Goal: Transaction & Acquisition: Purchase product/service

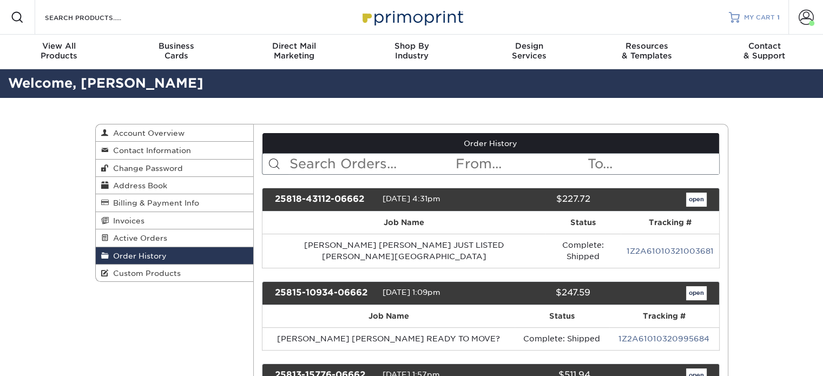
click at [740, 18] on link "MY CART 1" at bounding box center [754, 17] width 51 height 35
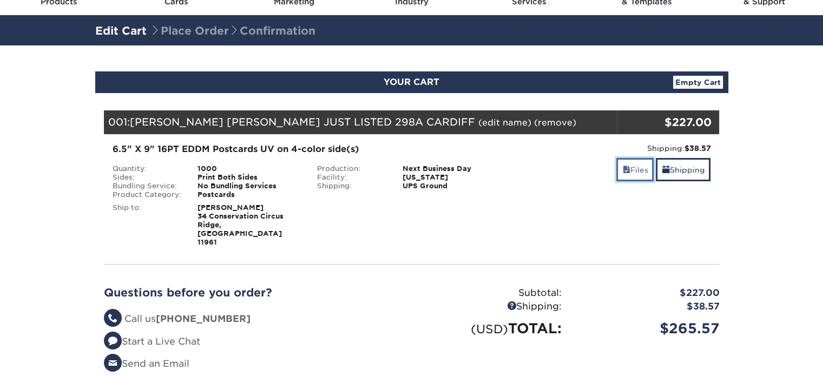
click at [634, 175] on link "Files" at bounding box center [634, 169] width 37 height 23
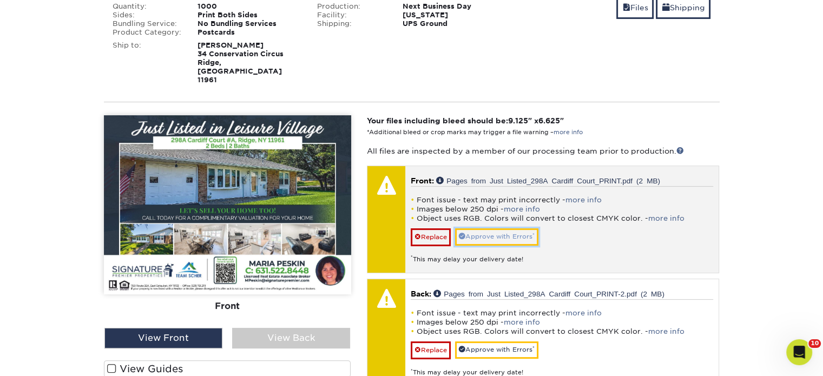
click at [502, 228] on link "Approve with Errors *" at bounding box center [496, 236] width 83 height 17
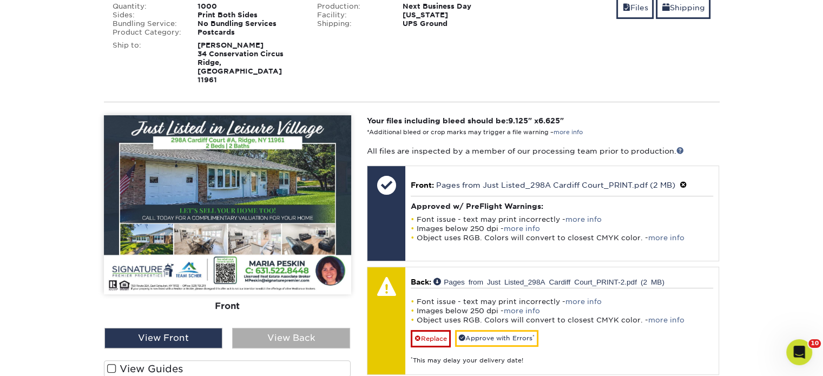
click at [297, 328] on div "View Back" at bounding box center [291, 338] width 118 height 21
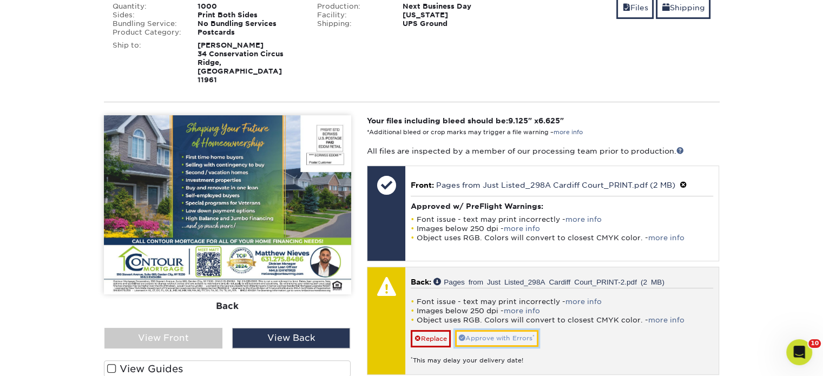
click at [495, 330] on link "Approve with Errors *" at bounding box center [496, 338] width 83 height 17
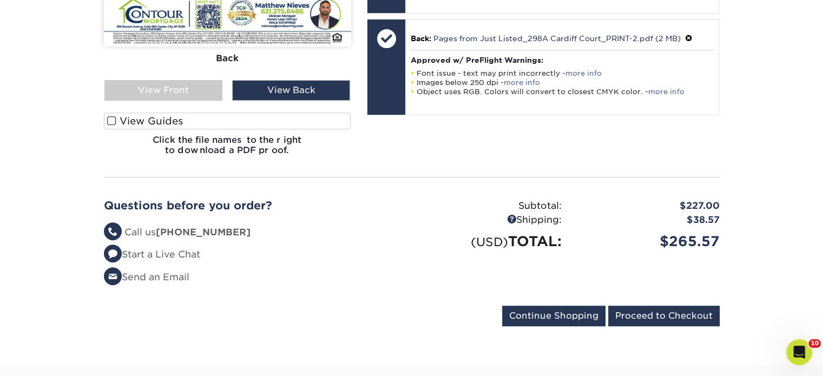
scroll to position [541, 0]
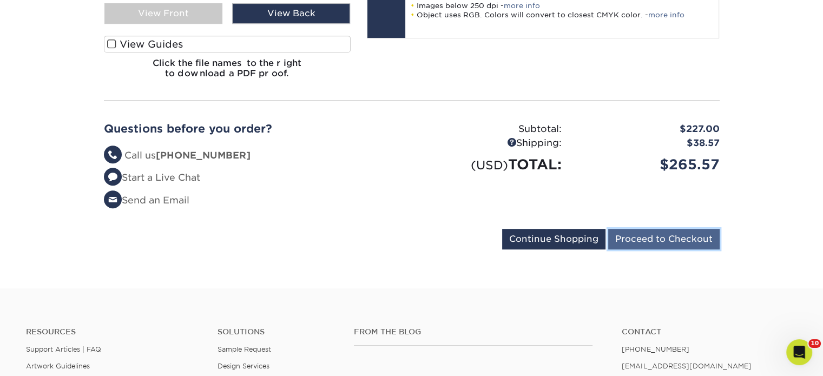
click at [666, 229] on input "Proceed to Checkout" at bounding box center [663, 239] width 111 height 21
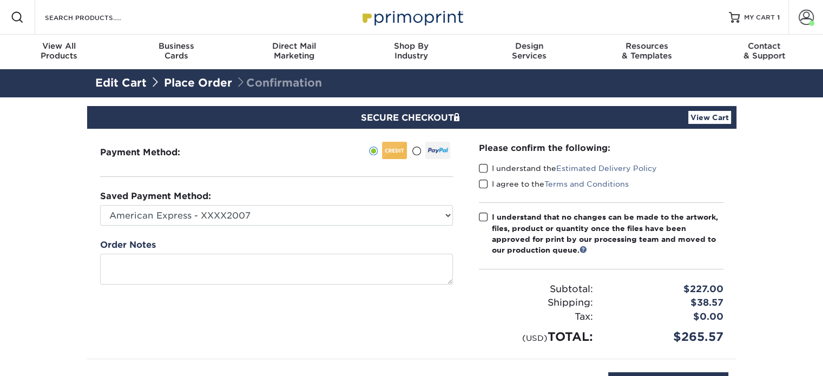
click at [484, 170] on span at bounding box center [483, 168] width 9 height 10
click at [0, 0] on input "I understand the Estimated Delivery Policy" at bounding box center [0, 0] width 0 height 0
click at [486, 179] on span at bounding box center [483, 184] width 9 height 10
click at [0, 0] on input "I agree to the Terms and Conditions" at bounding box center [0, 0] width 0 height 0
click at [485, 217] on span at bounding box center [483, 217] width 9 height 10
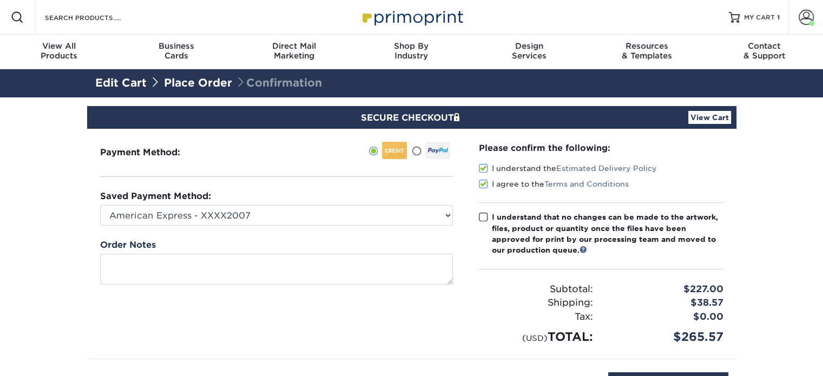
click at [0, 0] on input "I understand that no changes can be made to the artwork, files, product or quan…" at bounding box center [0, 0] width 0 height 0
click at [757, 13] on span "MY CART" at bounding box center [759, 17] width 31 height 9
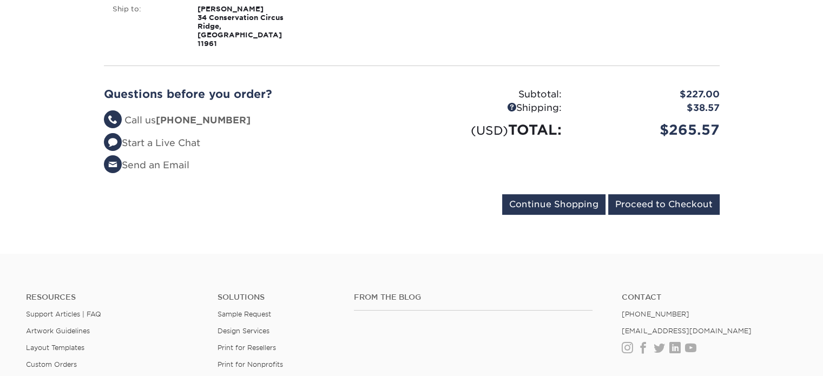
scroll to position [270, 0]
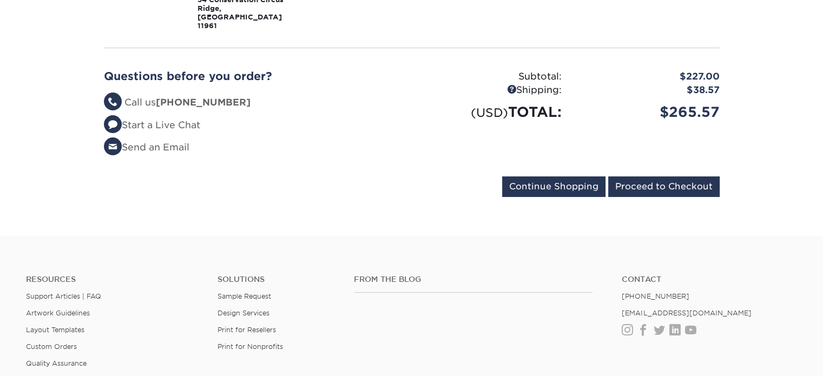
click at [664, 154] on div "Questions before you order? Questions? Call us (888) 822-5815 Start a Live Chat…" at bounding box center [412, 117] width 632 height 120
click at [669, 176] on input "Proceed to Checkout" at bounding box center [663, 186] width 111 height 21
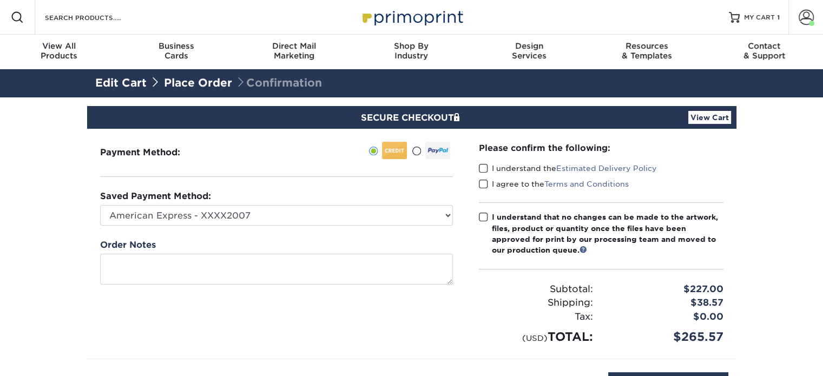
click at [479, 166] on span at bounding box center [483, 168] width 9 height 10
click at [0, 0] on input "I understand the Estimated Delivery Policy" at bounding box center [0, 0] width 0 height 0
click at [482, 186] on span at bounding box center [483, 184] width 9 height 10
click at [0, 0] on input "I agree to the Terms and Conditions" at bounding box center [0, 0] width 0 height 0
click at [481, 216] on span at bounding box center [483, 217] width 9 height 10
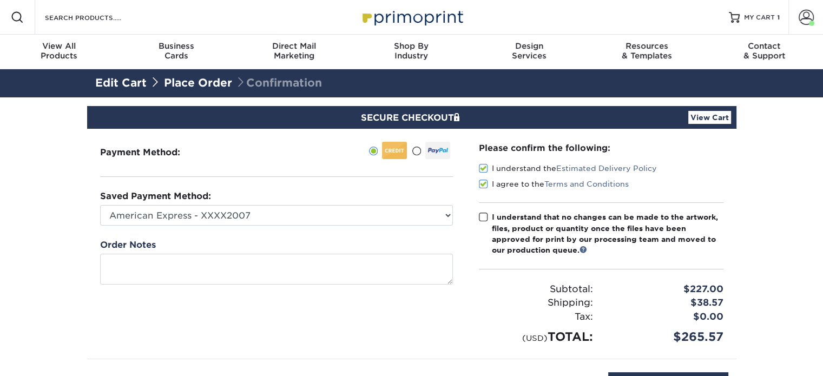
click at [0, 0] on input "I understand that no changes can be made to the artwork, files, product or quan…" at bounding box center [0, 0] width 0 height 0
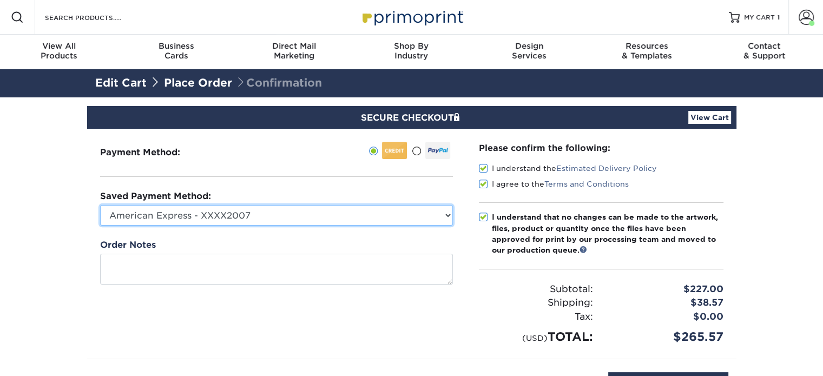
click at [406, 216] on select "American Express - XXXX2007 MasterCard - XXXX7618 American Express - XXXX1003 V…" at bounding box center [276, 215] width 353 height 21
select select "34500"
click at [100, 205] on select "American Express - XXXX2007 MasterCard - XXXX7618 American Express - XXXX1003 V…" at bounding box center [276, 215] width 353 height 21
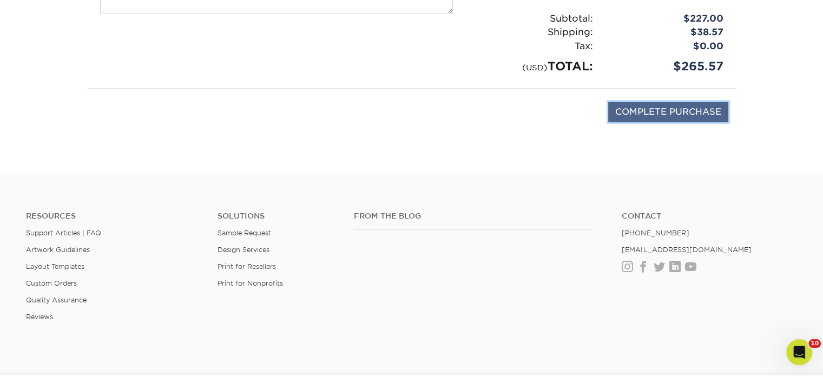
click at [682, 104] on input "COMPLETE PURCHASE" at bounding box center [668, 112] width 120 height 21
type input "PROCESSING, PLEASE WAIT..."
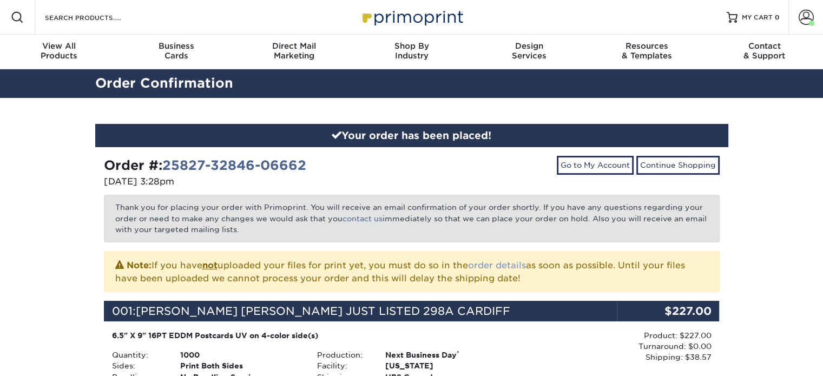
scroll to position [270, 0]
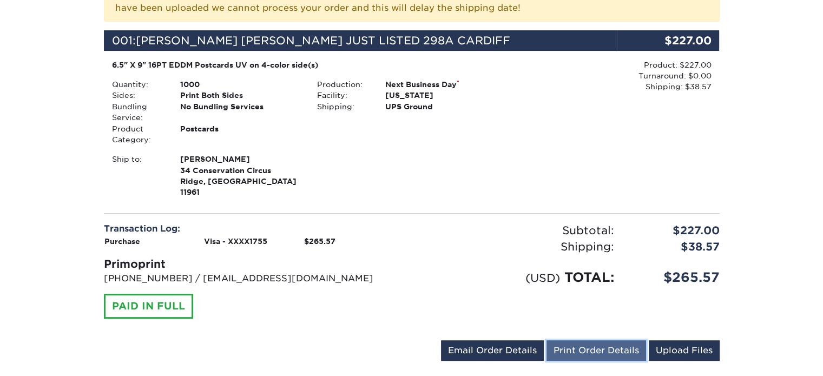
click at [577, 340] on link "Print Order Details" at bounding box center [596, 350] width 100 height 21
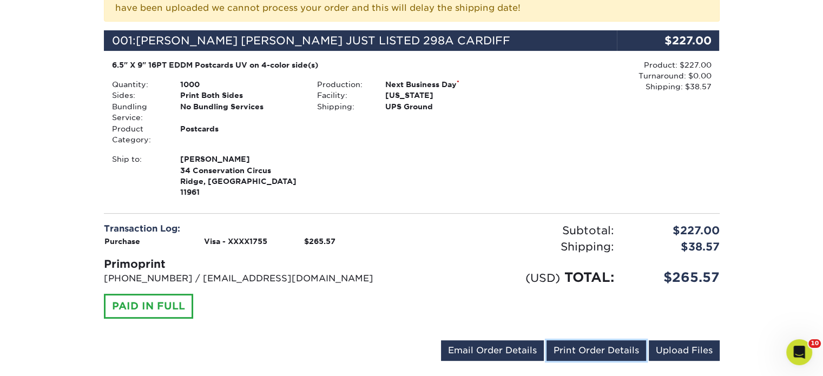
scroll to position [0, 0]
